Goal: Manage account settings

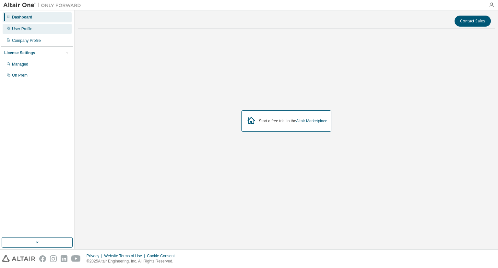
click at [24, 31] on div "User Profile" at bounding box center [22, 28] width 20 height 5
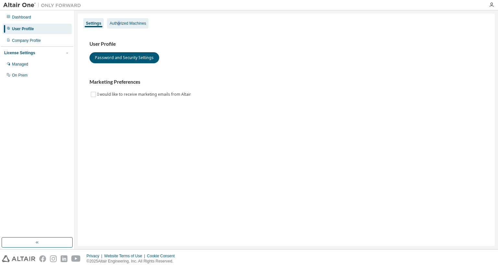
click at [119, 24] on div "Authorized Machines" at bounding box center [128, 23] width 36 height 5
